Goal: Task Accomplishment & Management: Complete application form

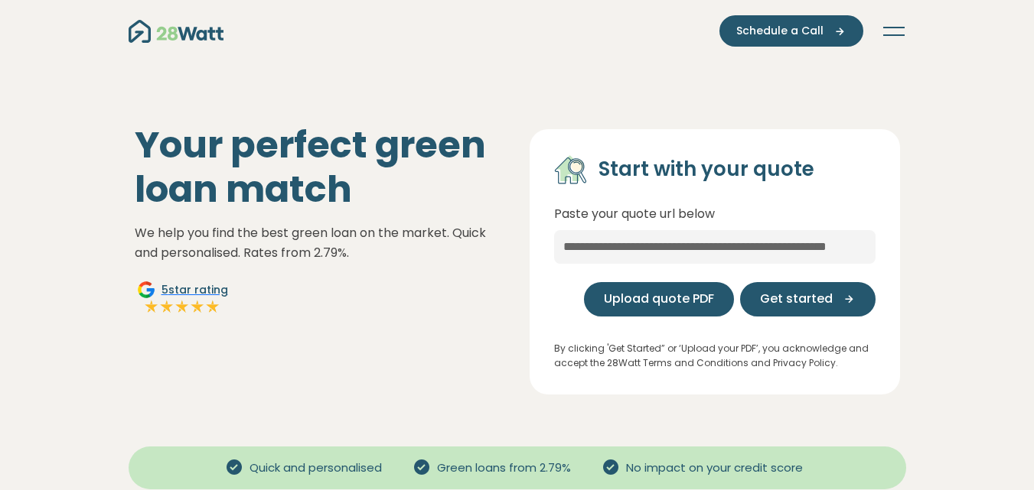
click at [624, 298] on span "Upload quote PDF" at bounding box center [659, 299] width 110 height 18
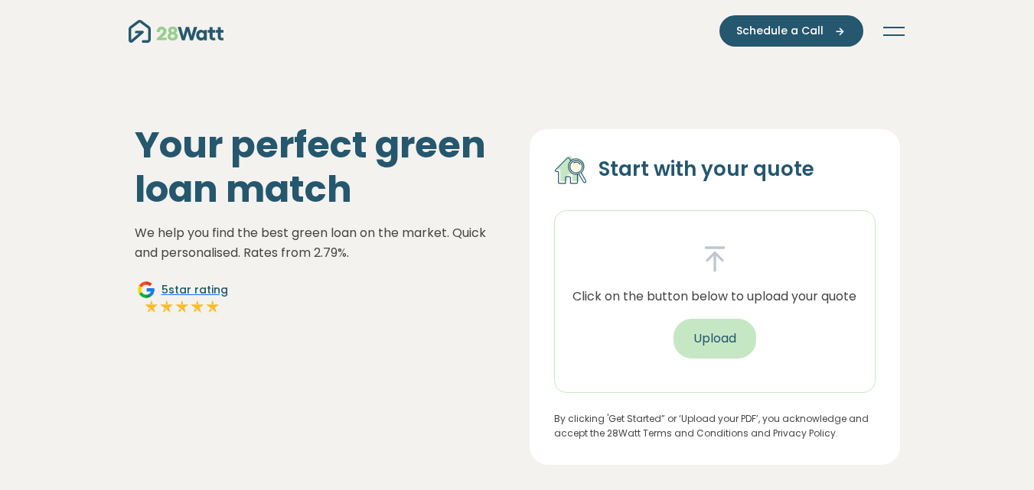
click at [711, 334] on button "Upload" at bounding box center [714, 339] width 83 height 40
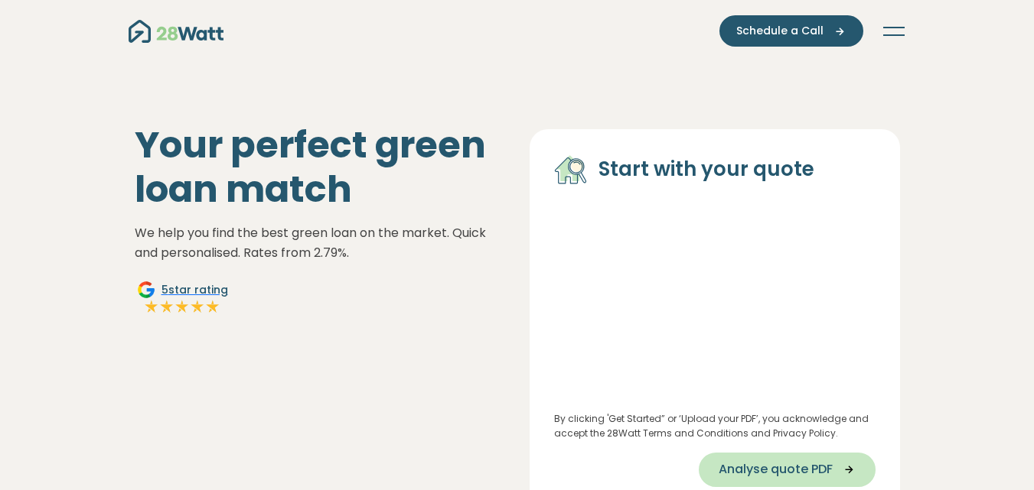
click at [800, 472] on span "Analyse quote PDF" at bounding box center [775, 470] width 114 height 18
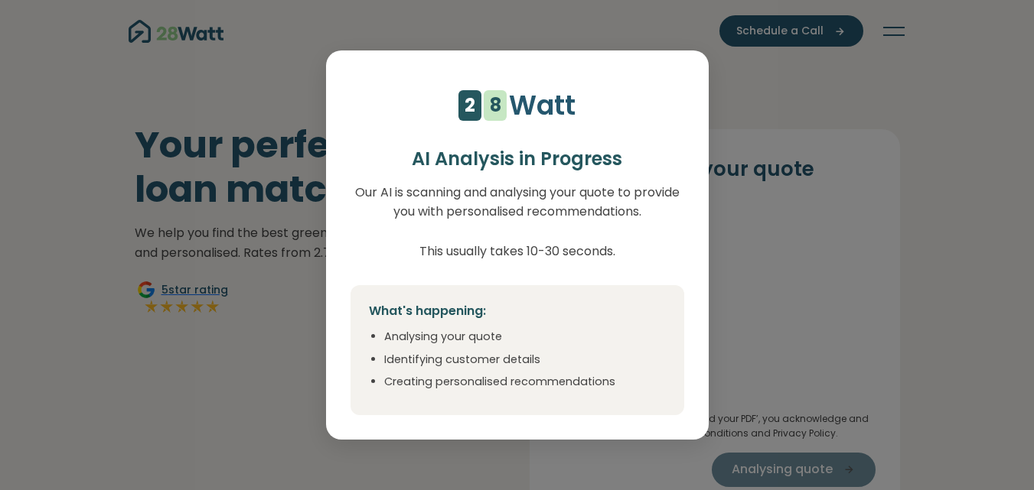
select select "***"
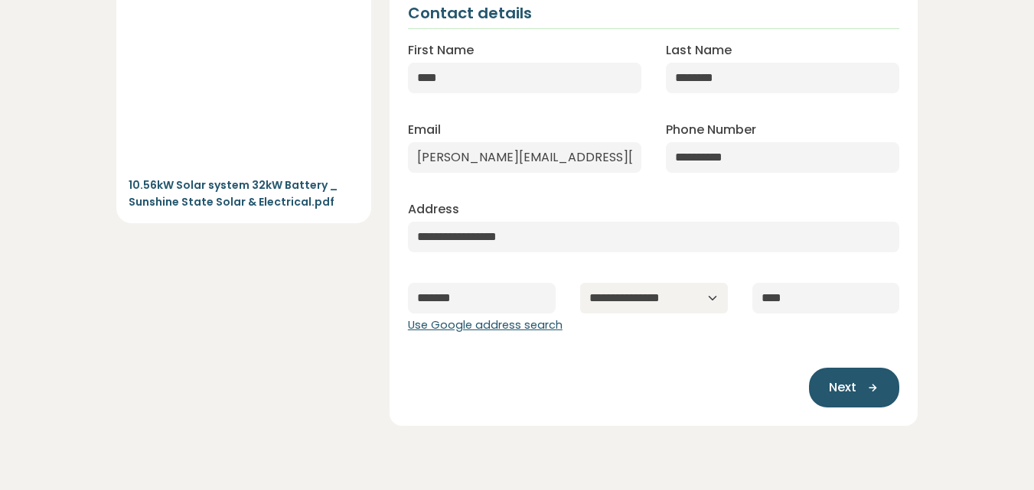
scroll to position [214, 0]
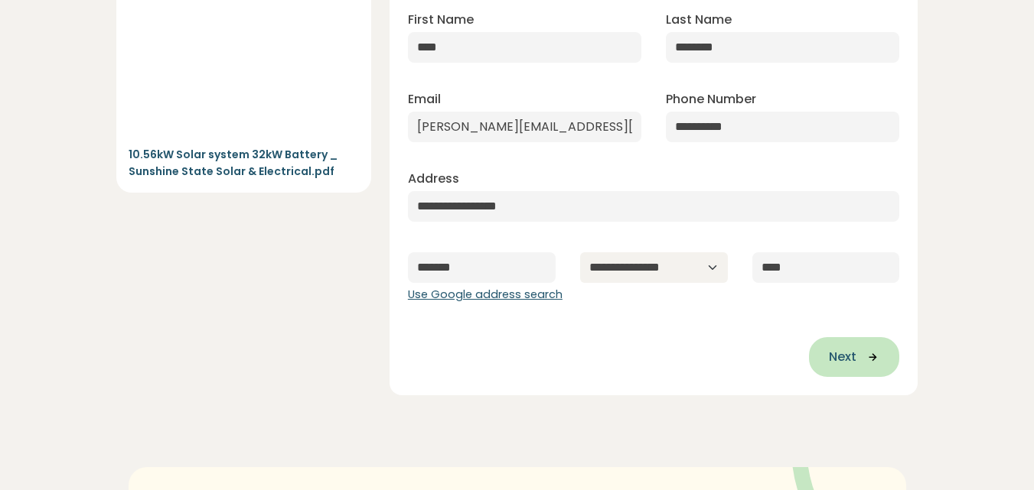
click at [855, 350] on span "Next" at bounding box center [843, 357] width 28 height 18
type input "**********"
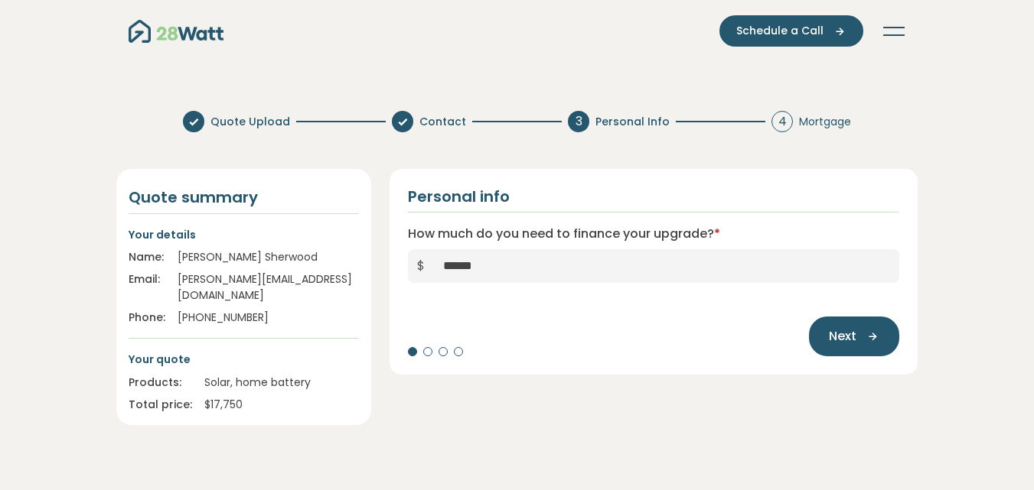
click at [363, 127] on div "Quote Upload Contact 3 Personal Info 4 Mortgage" at bounding box center [517, 121] width 668 height 21
click at [427, 350] on div at bounding box center [427, 351] width 9 height 9
click at [831, 334] on span "Next" at bounding box center [843, 336] width 28 height 18
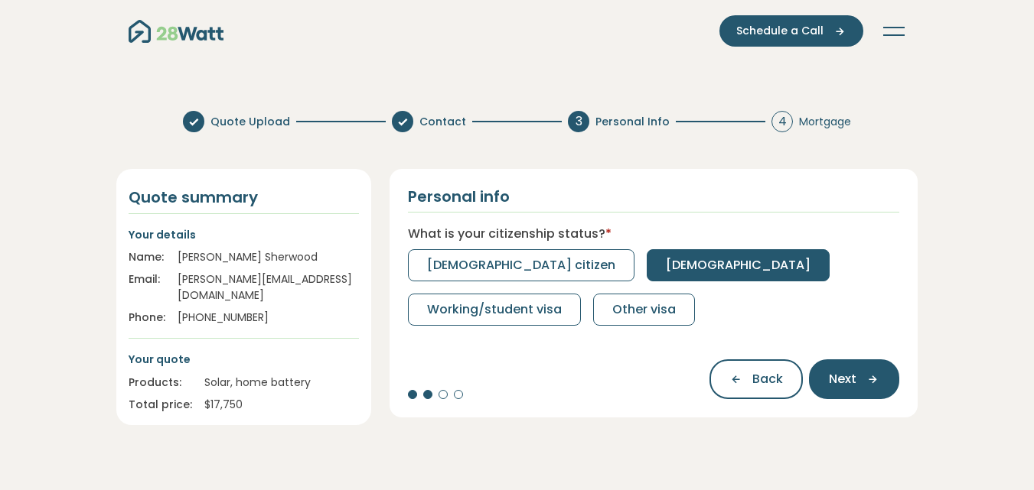
click at [666, 265] on span "[DEMOGRAPHIC_DATA]" at bounding box center [738, 265] width 145 height 18
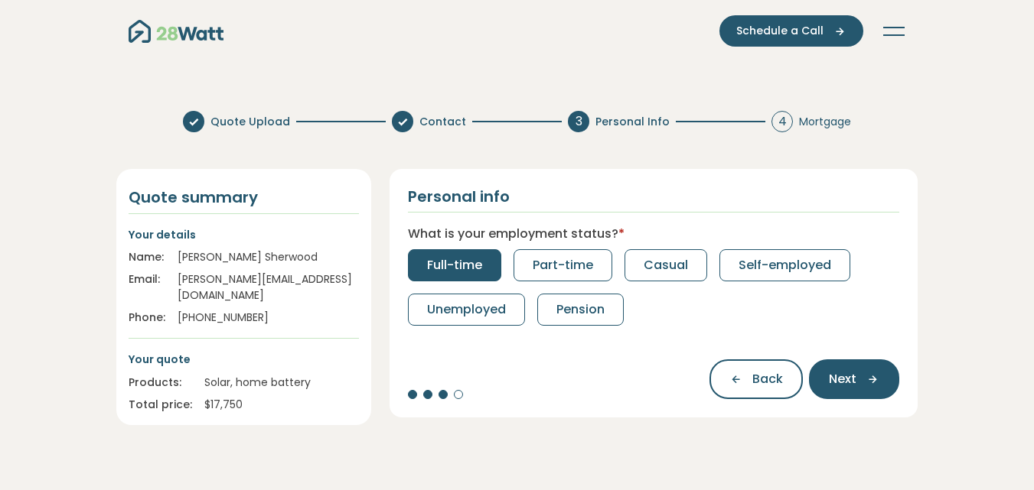
click at [451, 258] on span "Full-time" at bounding box center [454, 265] width 55 height 18
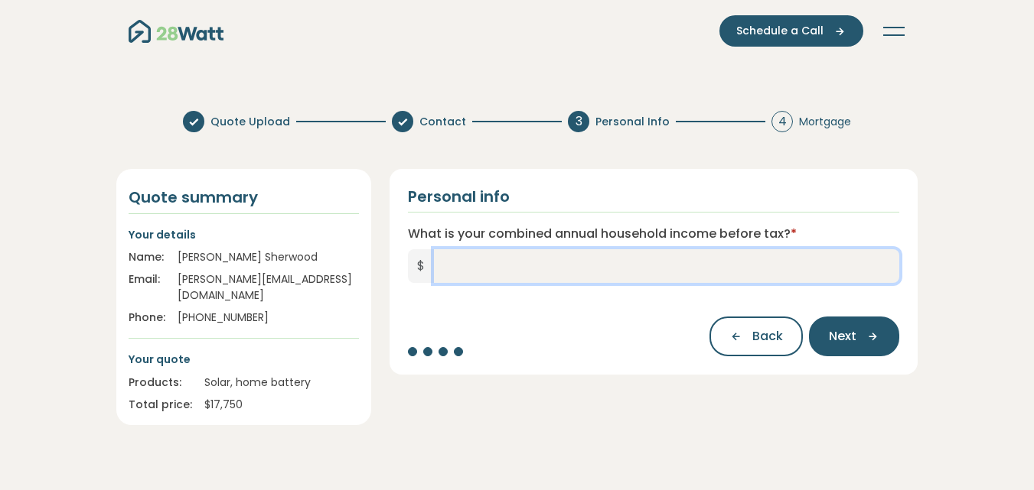
click at [435, 265] on input "What is your combined annual household income before tax? *" at bounding box center [667, 266] width 466 height 34
type input "*******"
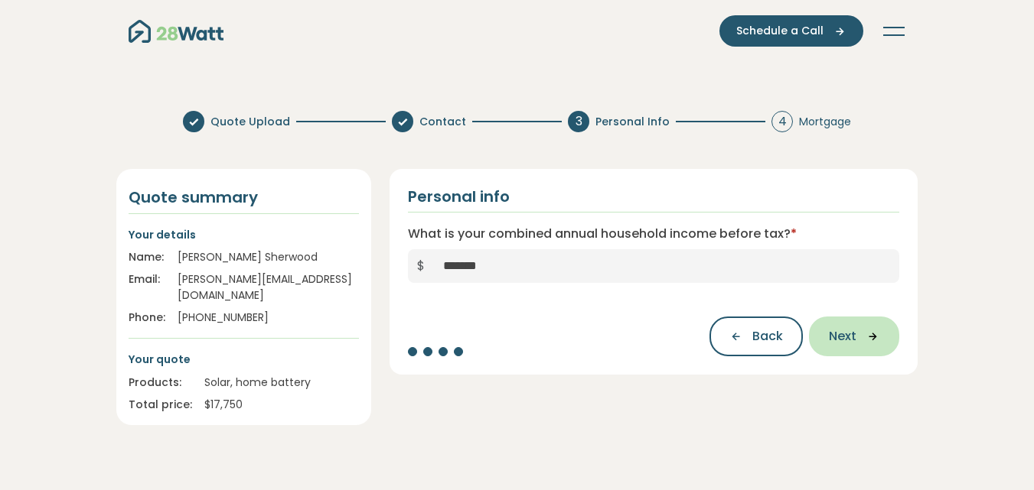
click at [831, 339] on span "Next" at bounding box center [843, 336] width 28 height 18
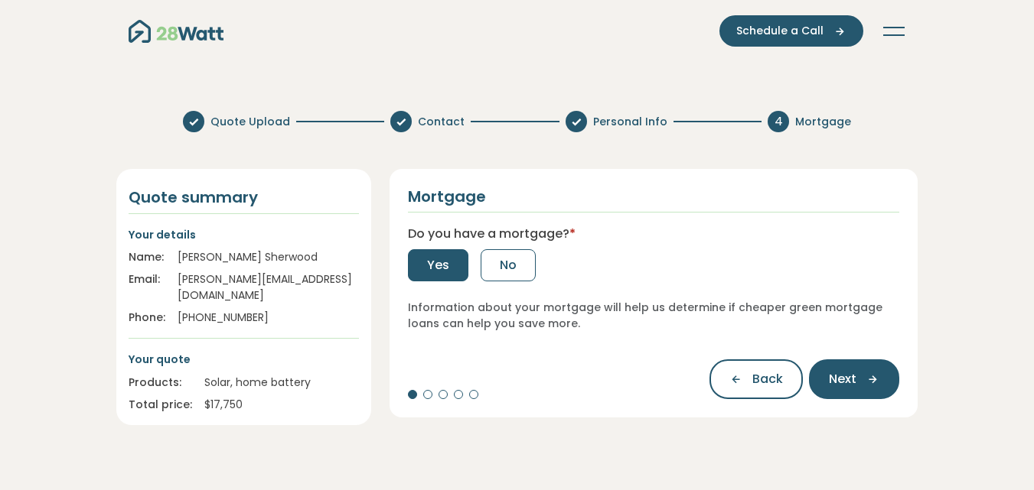
click at [435, 256] on span "Yes" at bounding box center [438, 265] width 22 height 18
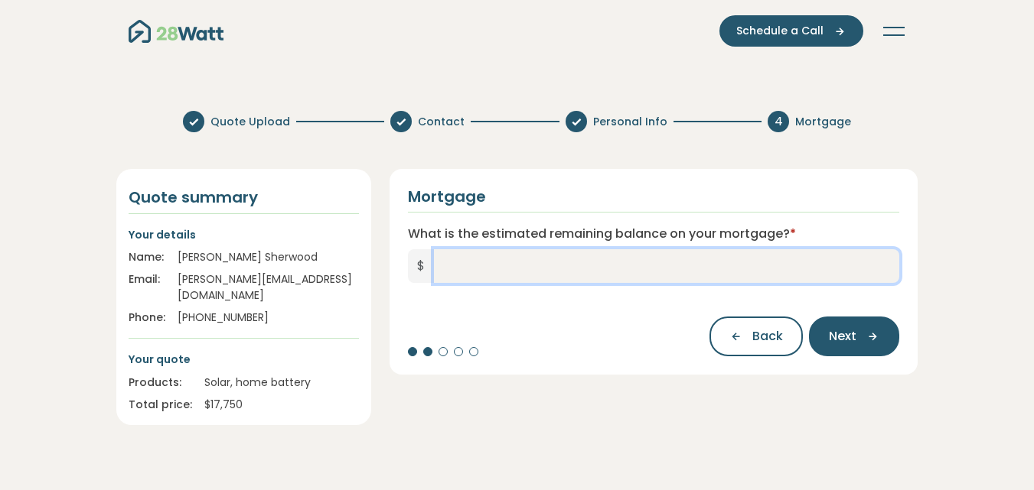
click at [435, 256] on input "What is the estimated remaining balance on your mortgage? *" at bounding box center [667, 266] width 466 height 34
type input "*******"
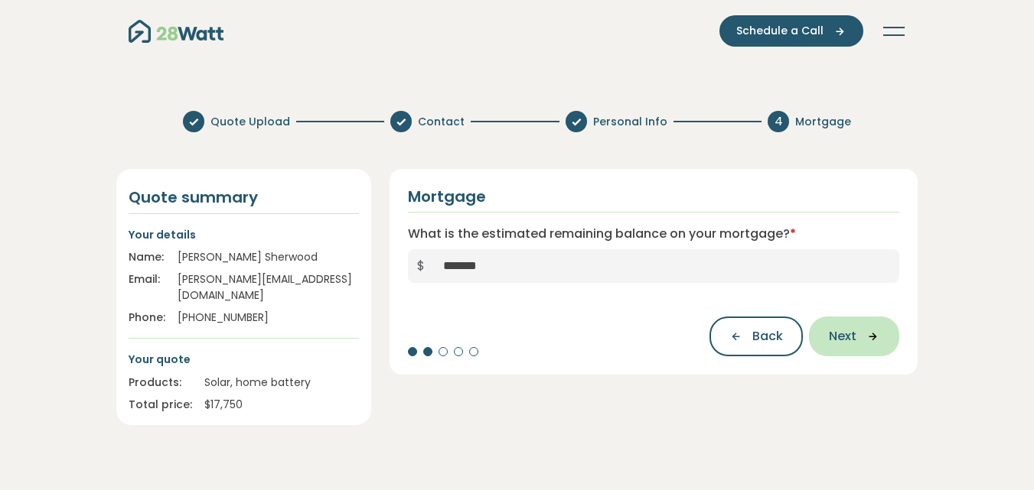
click at [853, 334] on span "Next" at bounding box center [843, 336] width 28 height 18
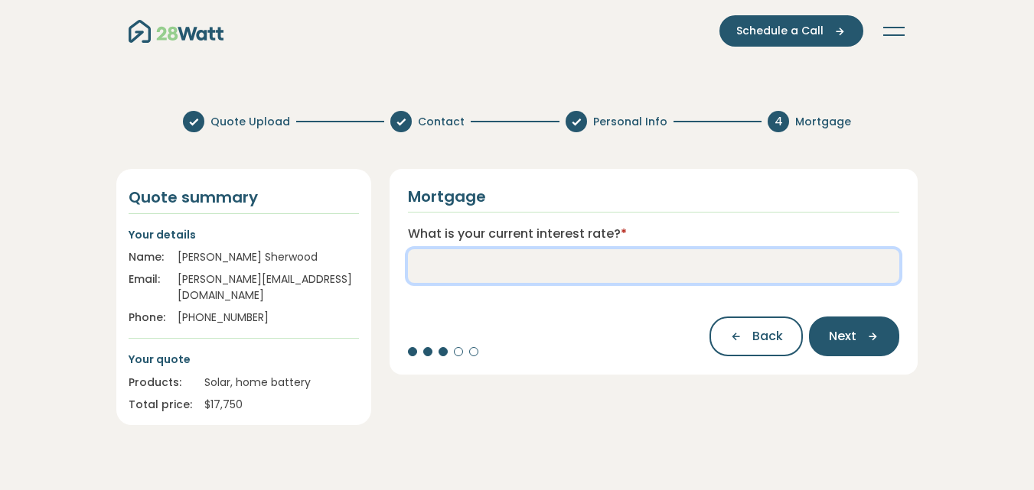
click at [439, 259] on input "What is your current interest rate? *" at bounding box center [654, 266] width 492 height 34
type input "****"
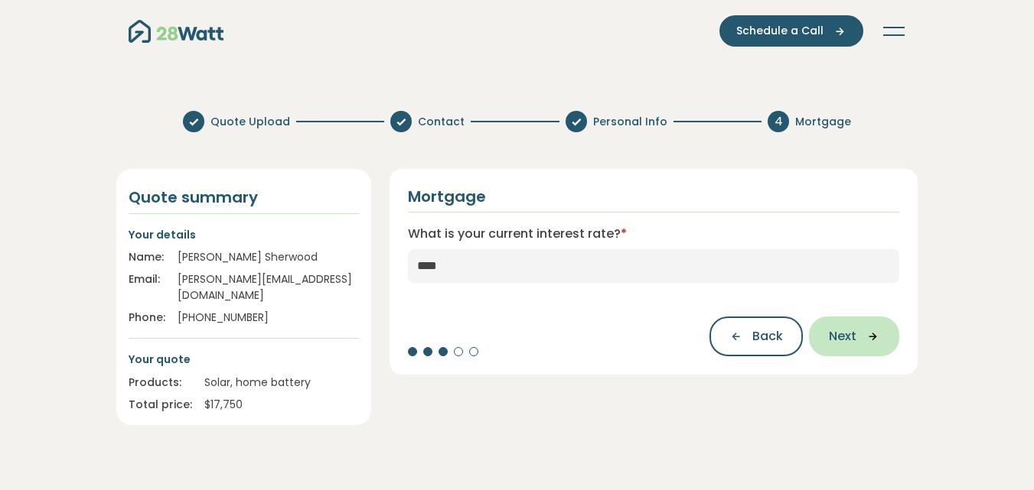
click at [835, 337] on span "Next" at bounding box center [843, 336] width 28 height 18
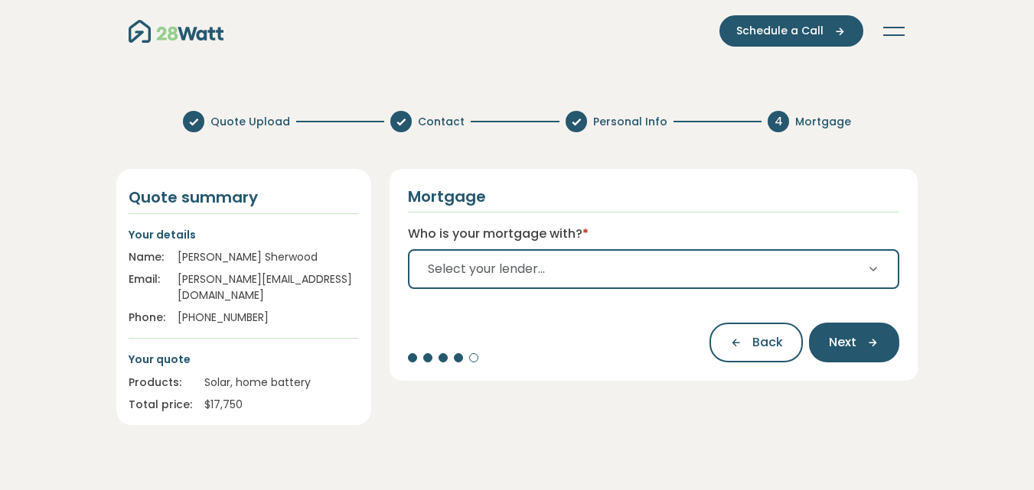
click at [871, 272] on icon "button" at bounding box center [873, 269] width 12 height 12
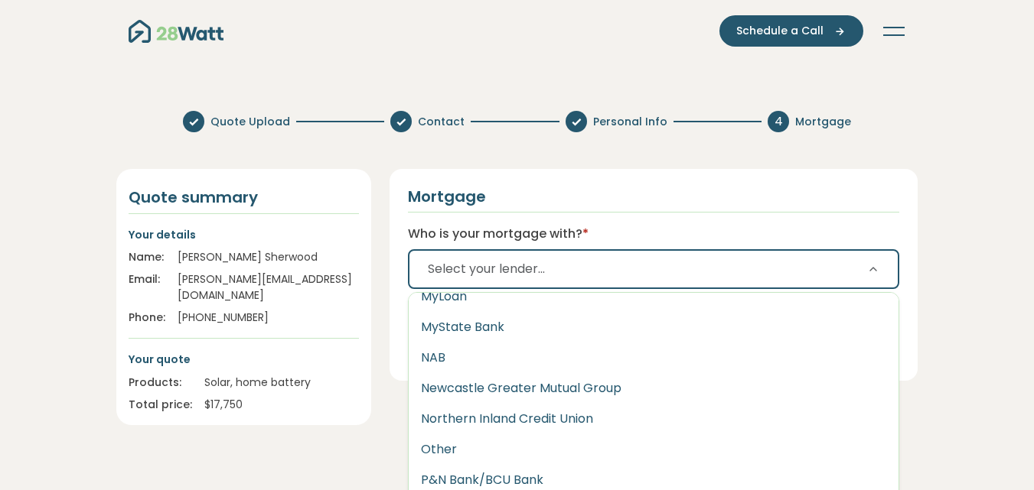
scroll to position [1857, 0]
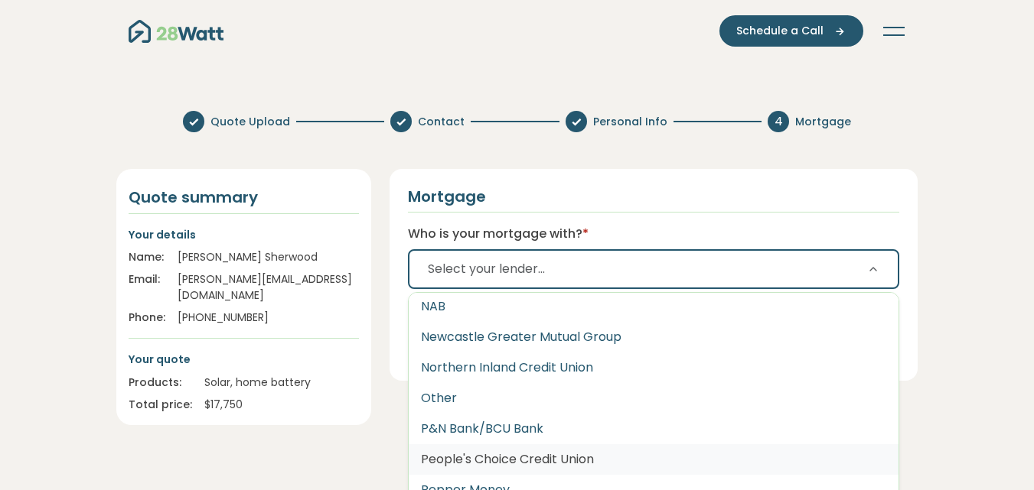
click at [747, 446] on button "People's Choice Credit Union" at bounding box center [654, 460] width 490 height 31
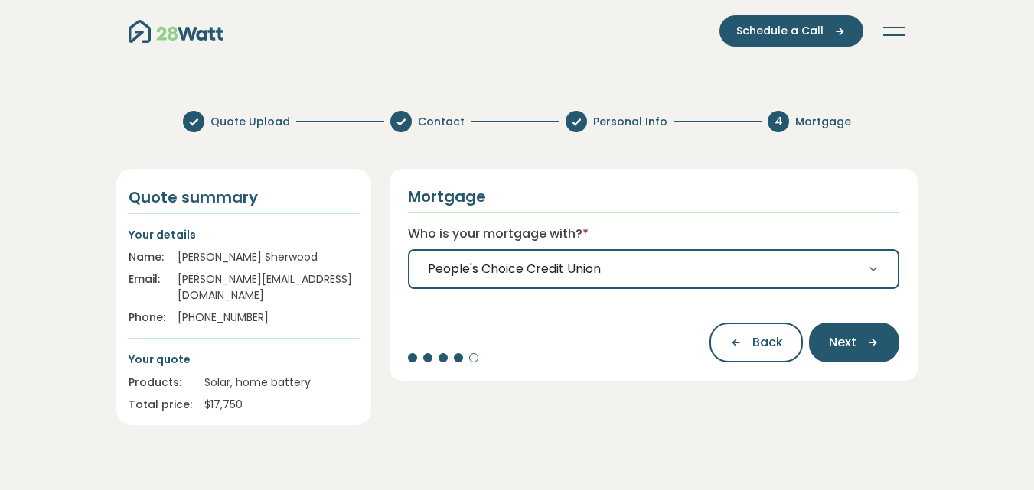
click at [876, 269] on icon "button" at bounding box center [873, 269] width 12 height 12
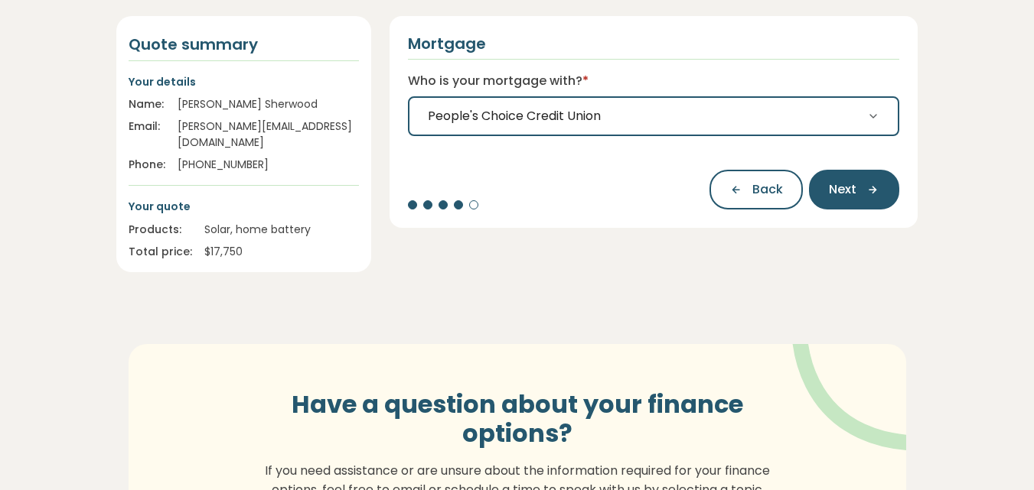
scroll to position [184, 0]
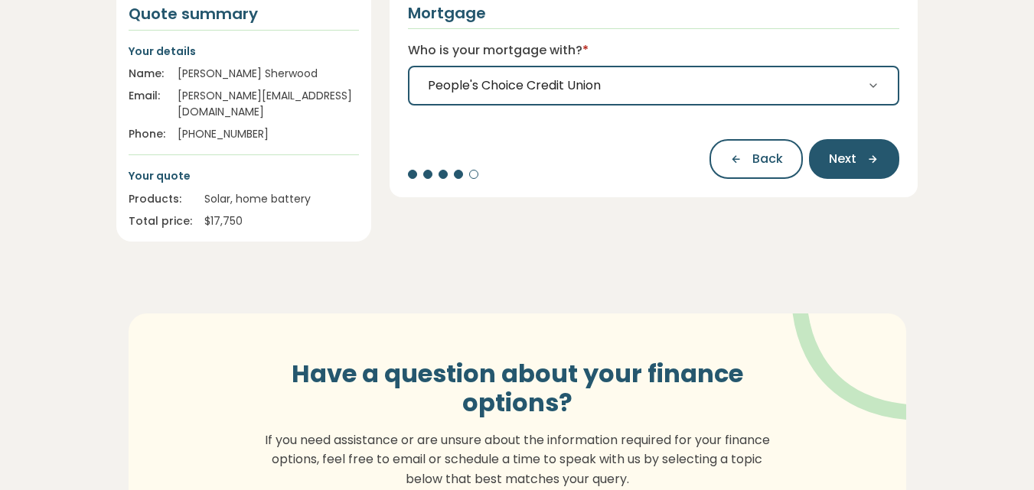
click at [875, 83] on icon "button" at bounding box center [873, 86] width 12 height 12
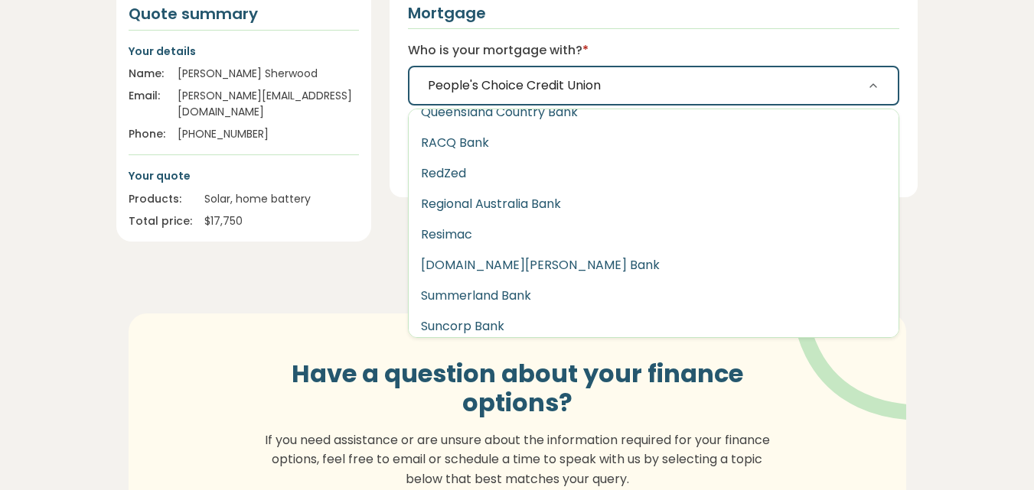
scroll to position [2265, 0]
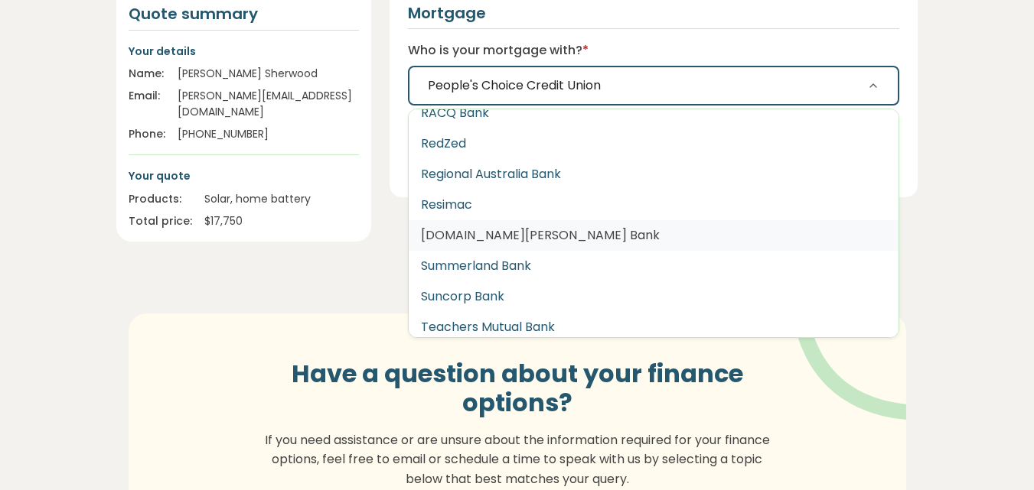
click at [528, 233] on button "[DOMAIN_NAME][PERSON_NAME] Bank" at bounding box center [654, 235] width 490 height 31
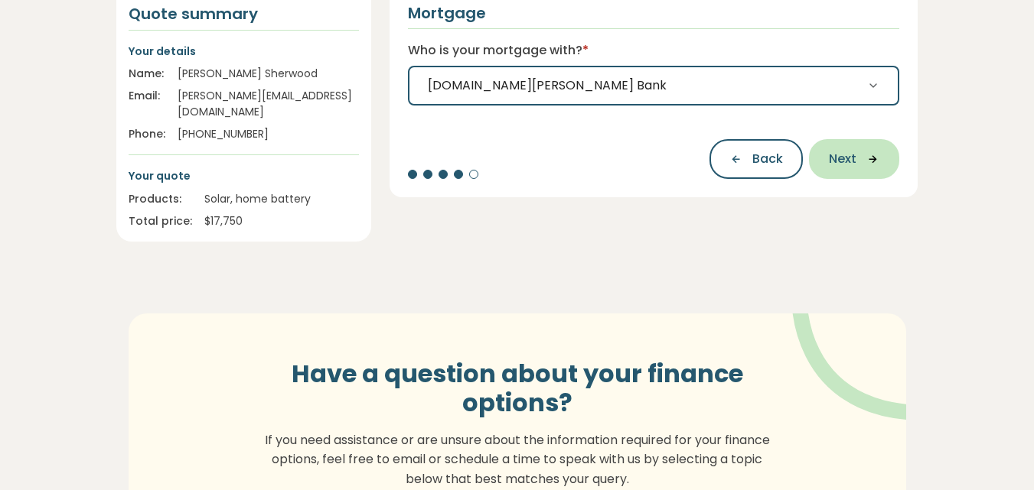
click at [859, 163] on icon "button" at bounding box center [867, 159] width 23 height 14
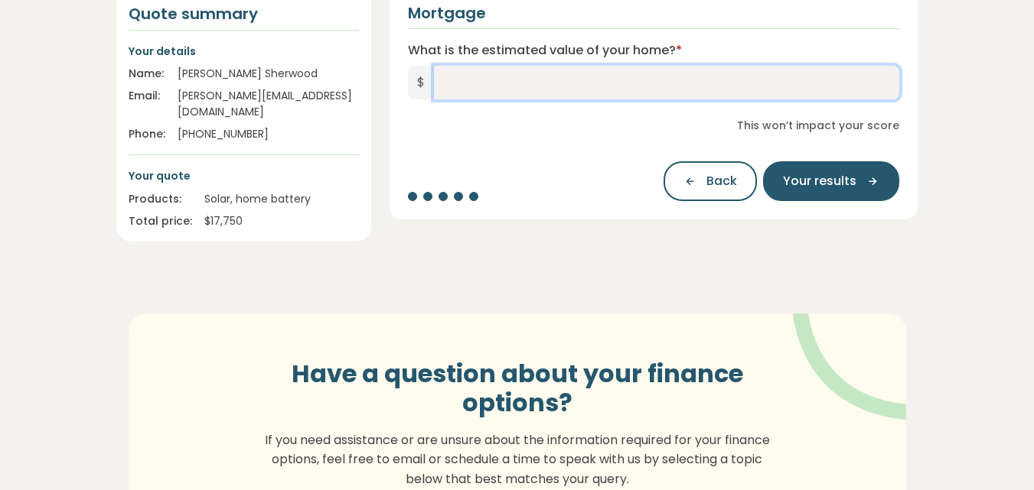
click at [445, 79] on input "What is the estimated value of your home? *" at bounding box center [667, 83] width 466 height 34
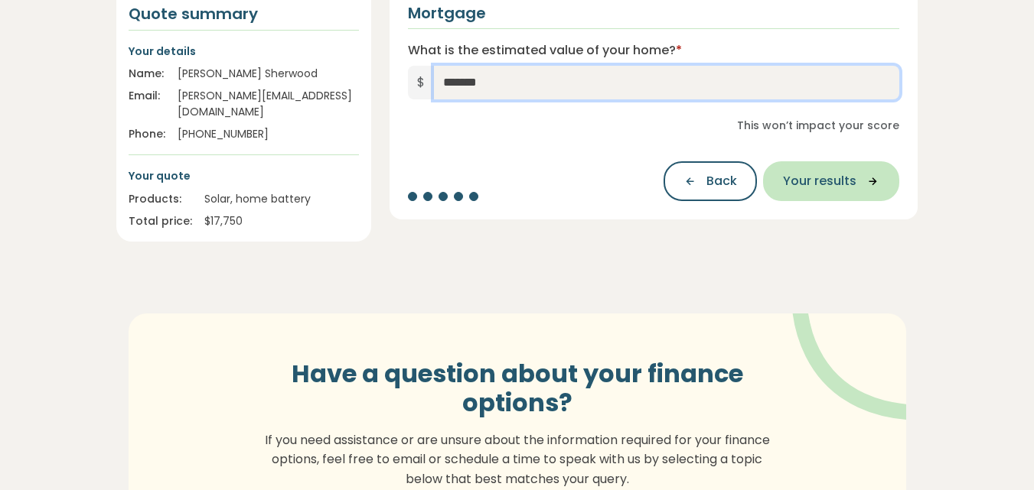
type input "*******"
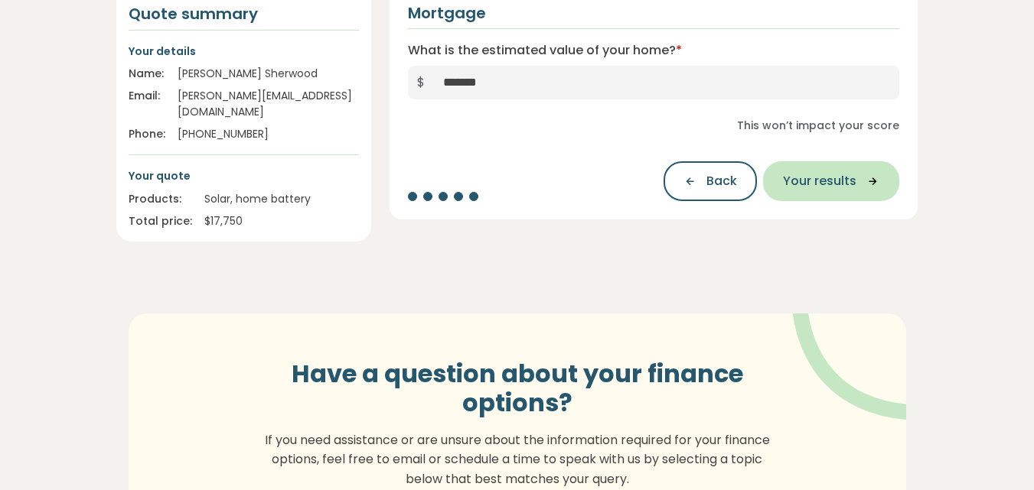
click at [822, 187] on span "Your results" at bounding box center [819, 181] width 73 height 18
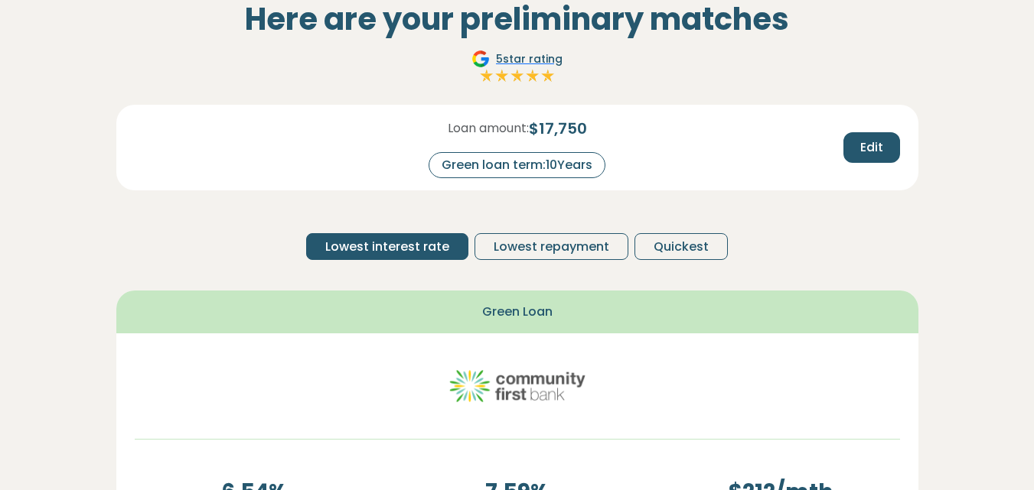
scroll to position [163, 0]
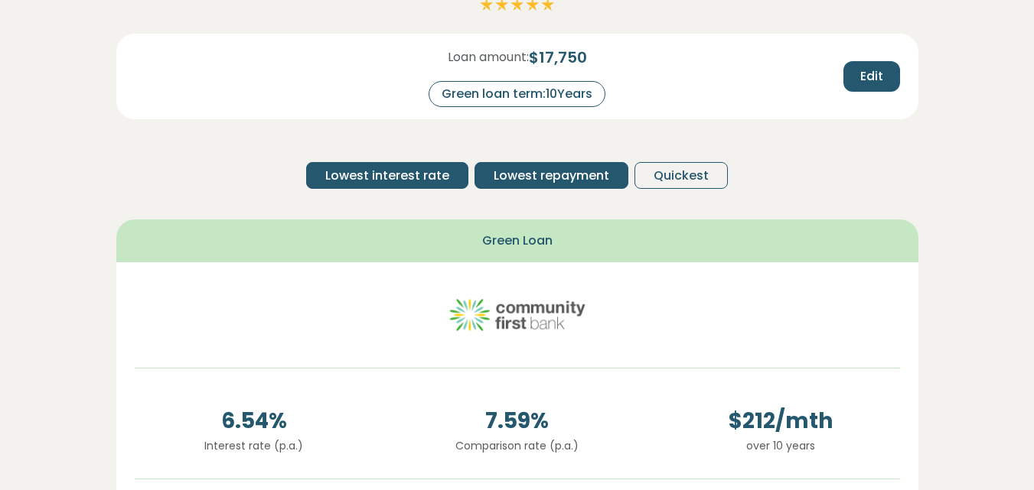
click at [540, 179] on span "Lowest repayment" at bounding box center [552, 176] width 116 height 18
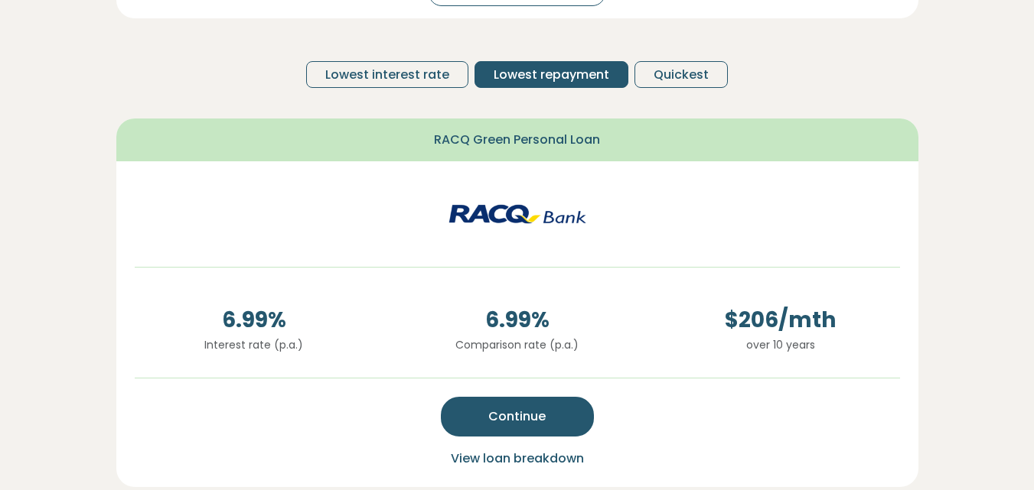
scroll to position [285, 0]
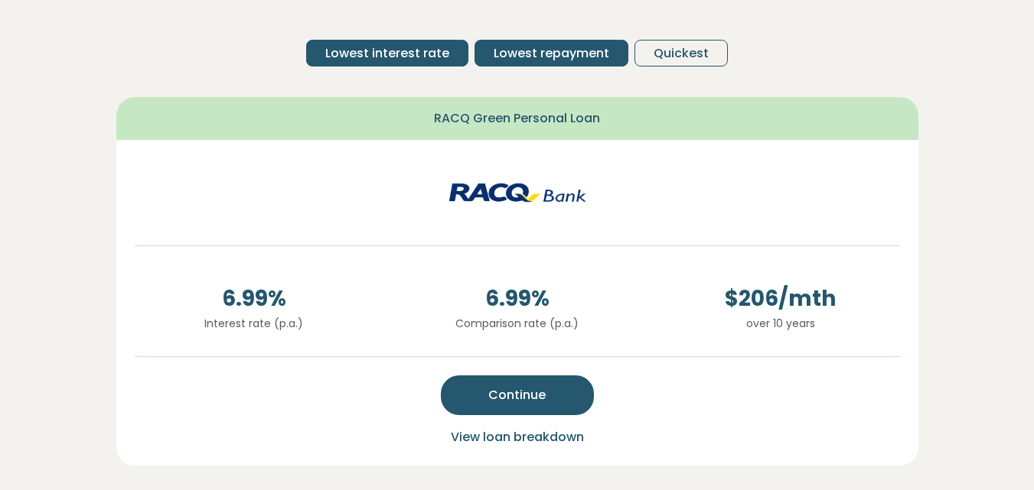
click at [386, 50] on span "Lowest interest rate" at bounding box center [387, 53] width 124 height 18
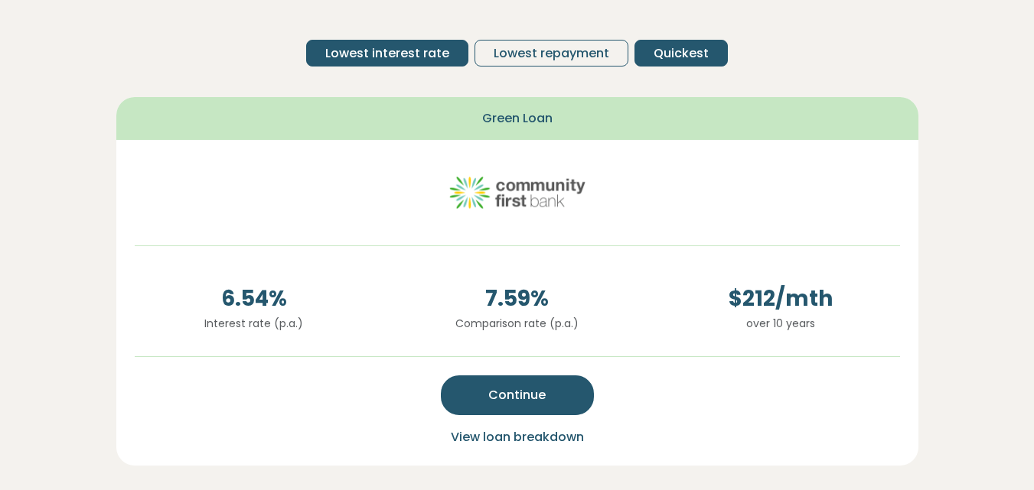
click at [679, 50] on span "Quickest" at bounding box center [680, 53] width 55 height 18
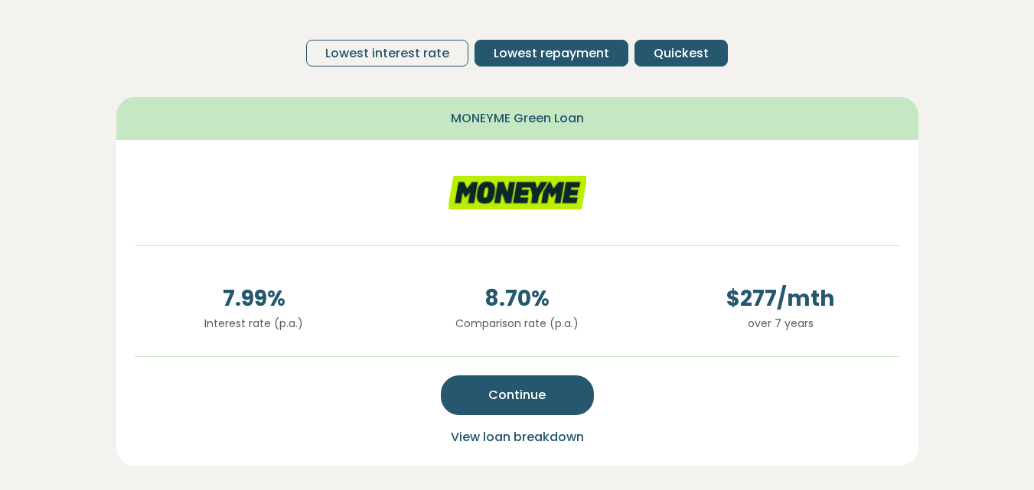
click at [555, 60] on span "Lowest repayment" at bounding box center [552, 53] width 116 height 18
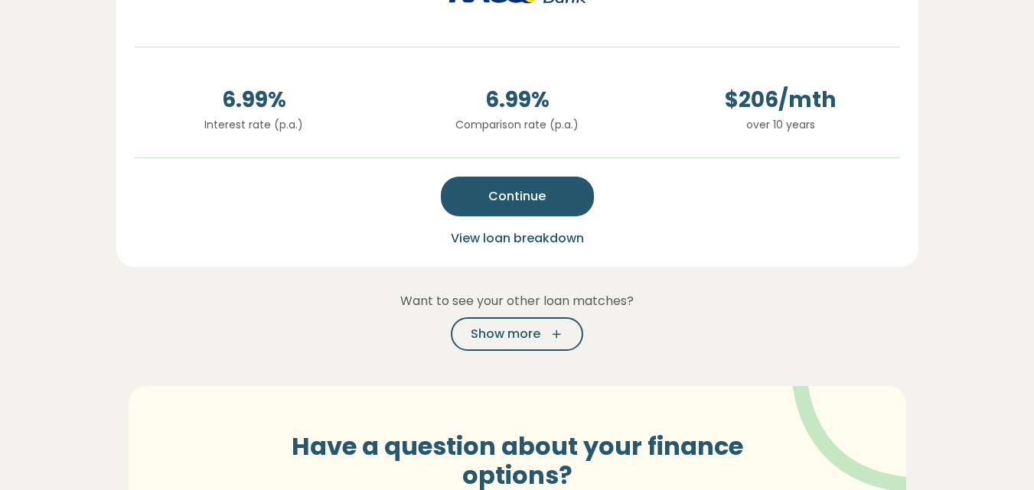
scroll to position [500, 0]
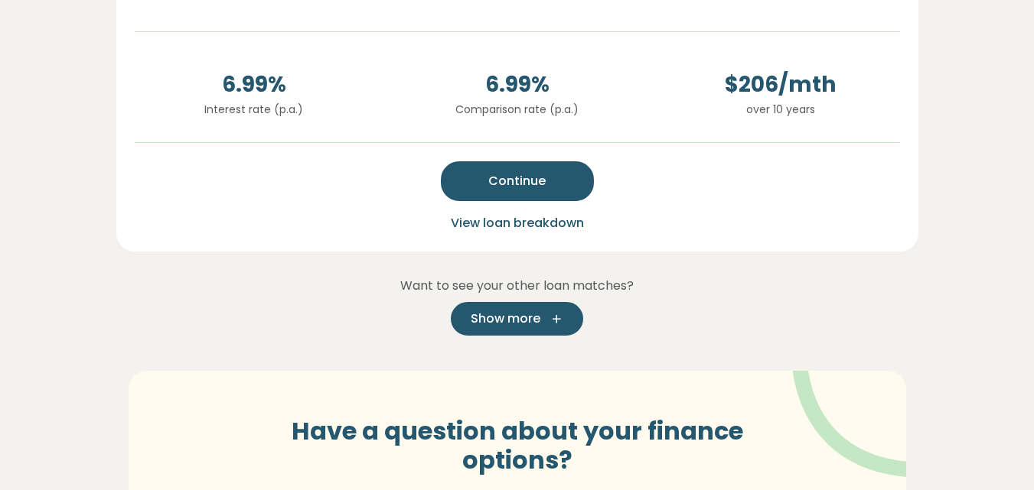
click at [512, 315] on span "Show more" at bounding box center [506, 319] width 70 height 18
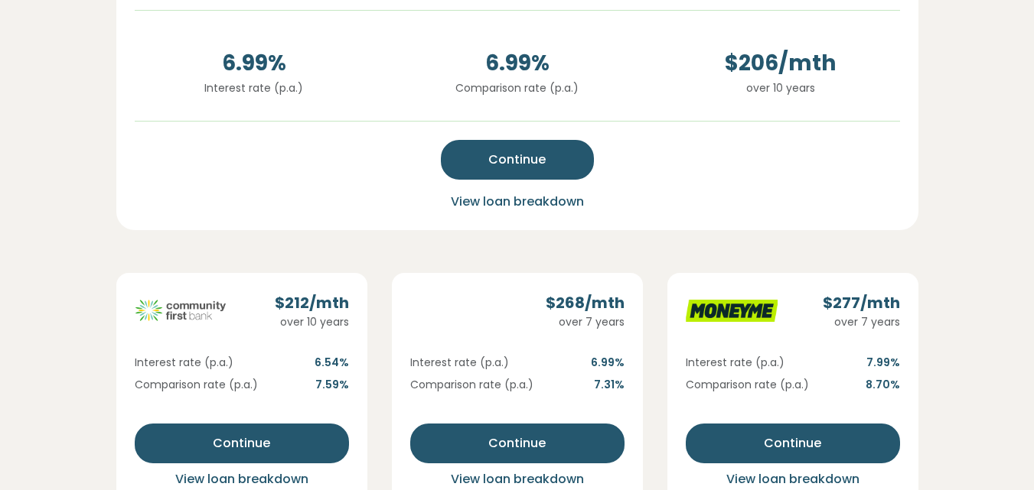
scroll to position [520, 0]
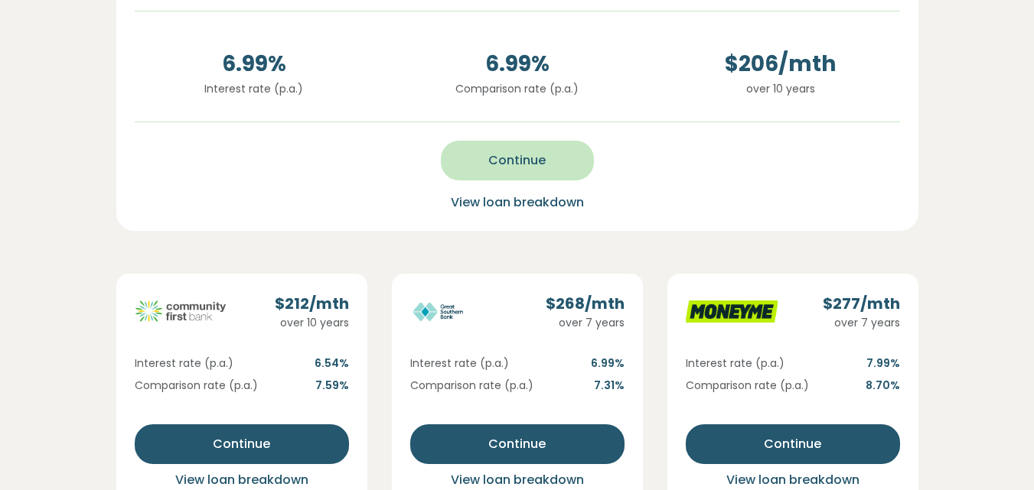
click at [487, 158] on button "Continue" at bounding box center [517, 161] width 153 height 40
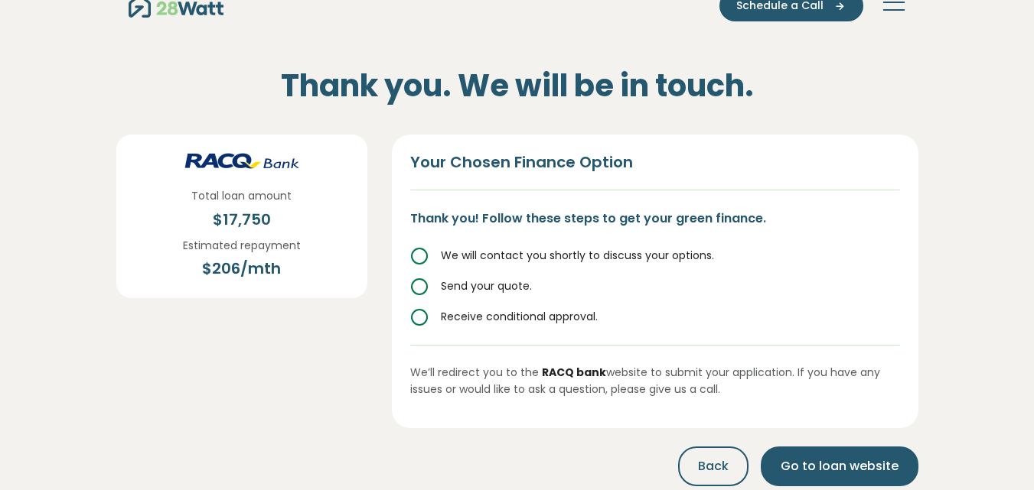
scroll to position [0, 0]
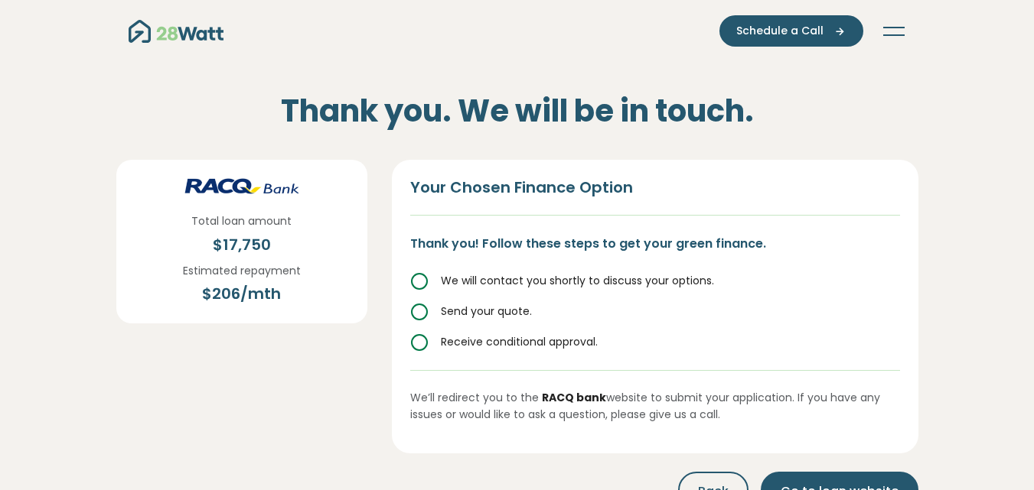
click at [417, 312] on icon at bounding box center [419, 312] width 18 height 18
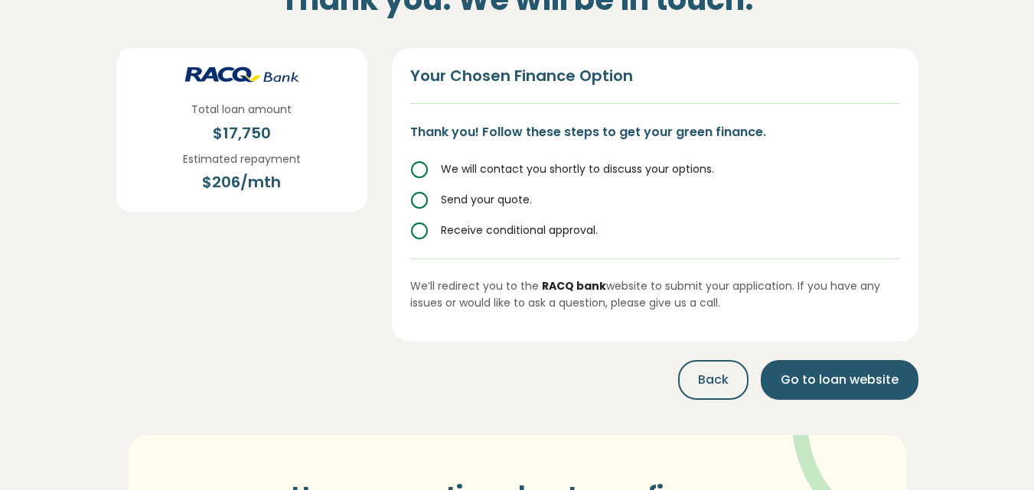
scroll to position [122, 0]
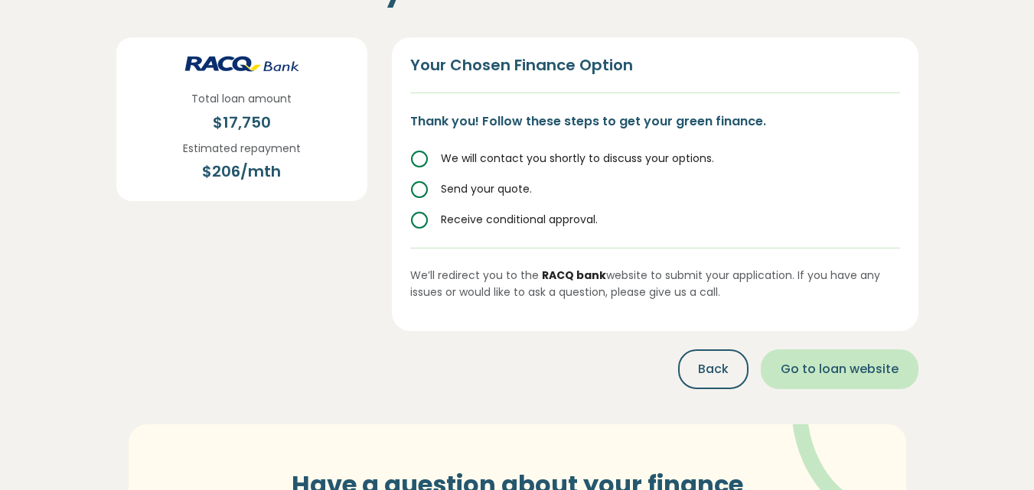
click at [839, 366] on span "Go to loan website" at bounding box center [839, 369] width 118 height 18
